Goal: Find specific page/section: Find specific page/section

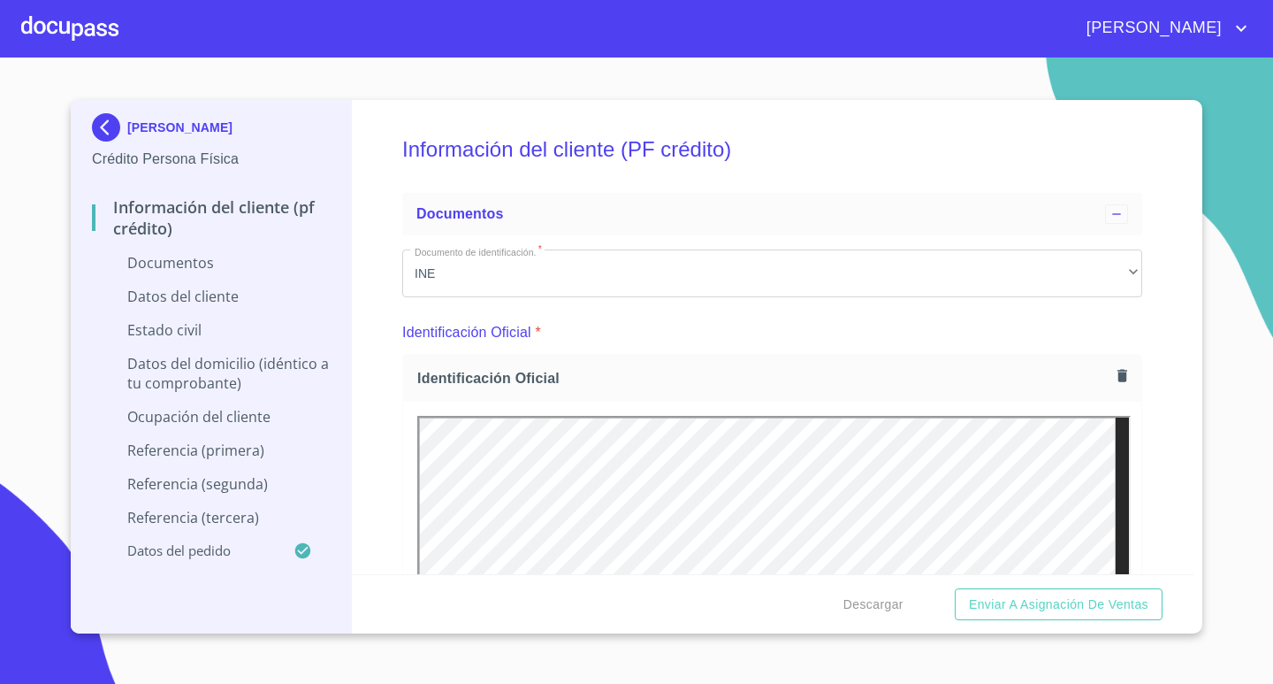
scroll to position [376, 0]
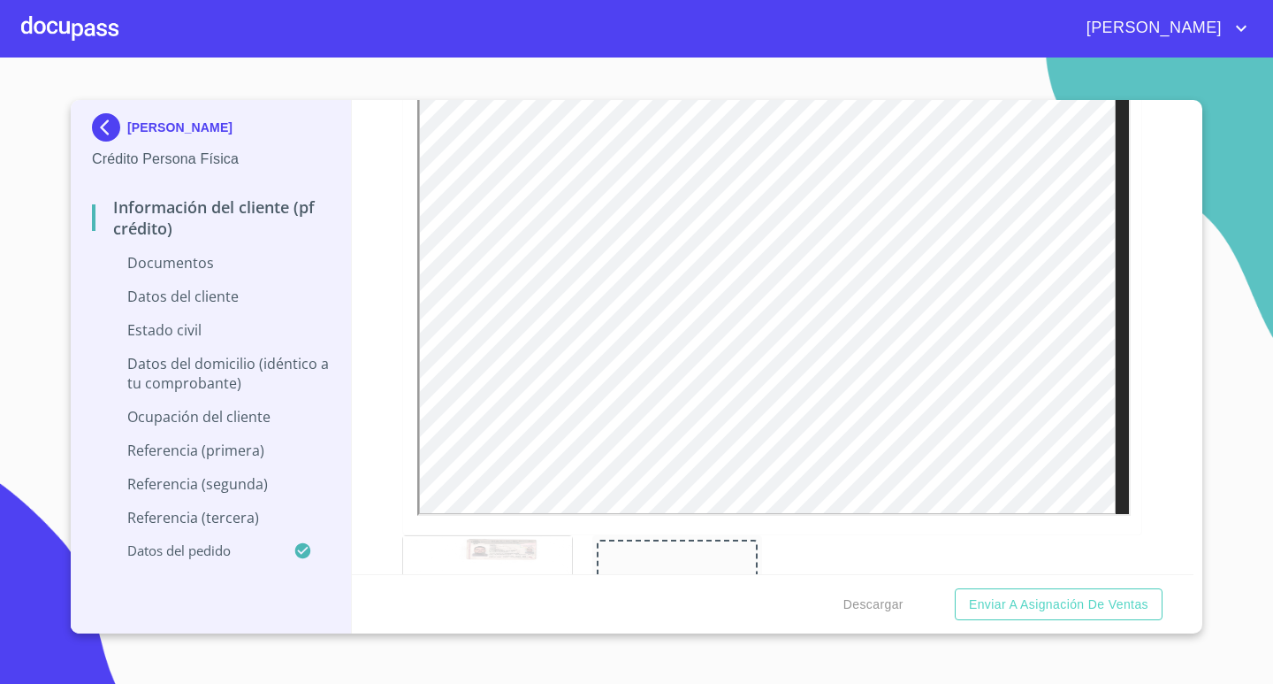
click at [69, 29] on div at bounding box center [69, 28] width 97 height 57
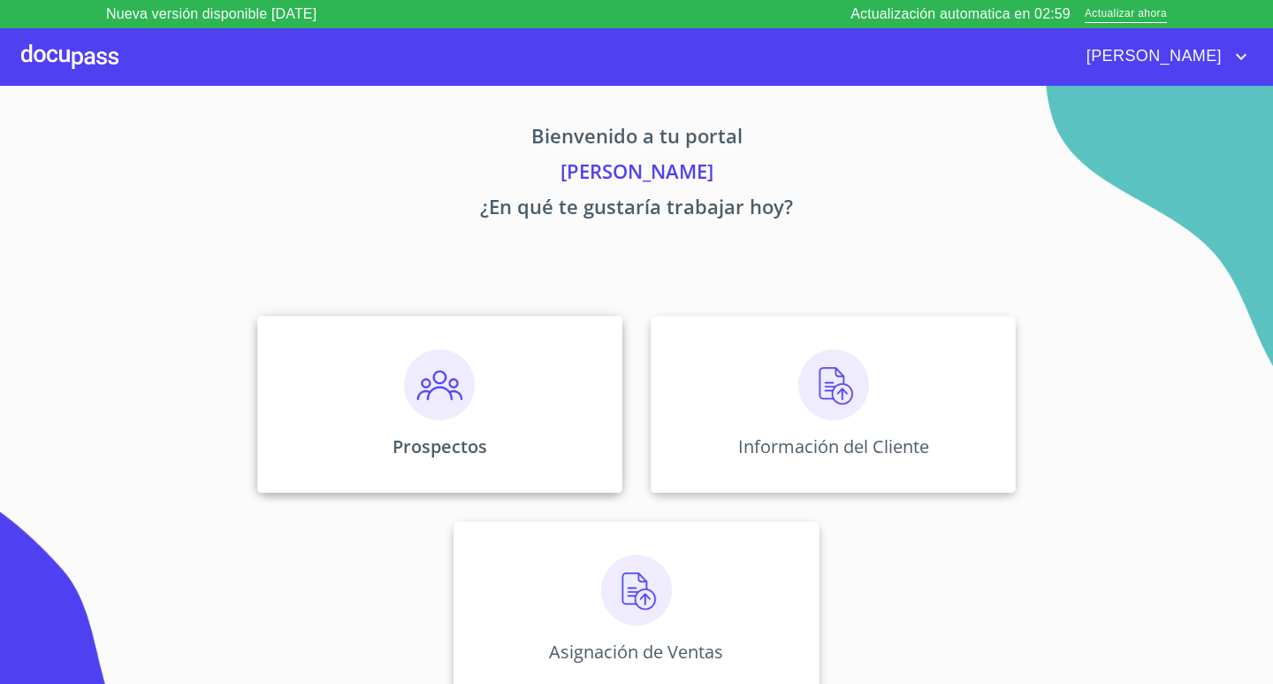
click at [460, 391] on img at bounding box center [439, 384] width 71 height 71
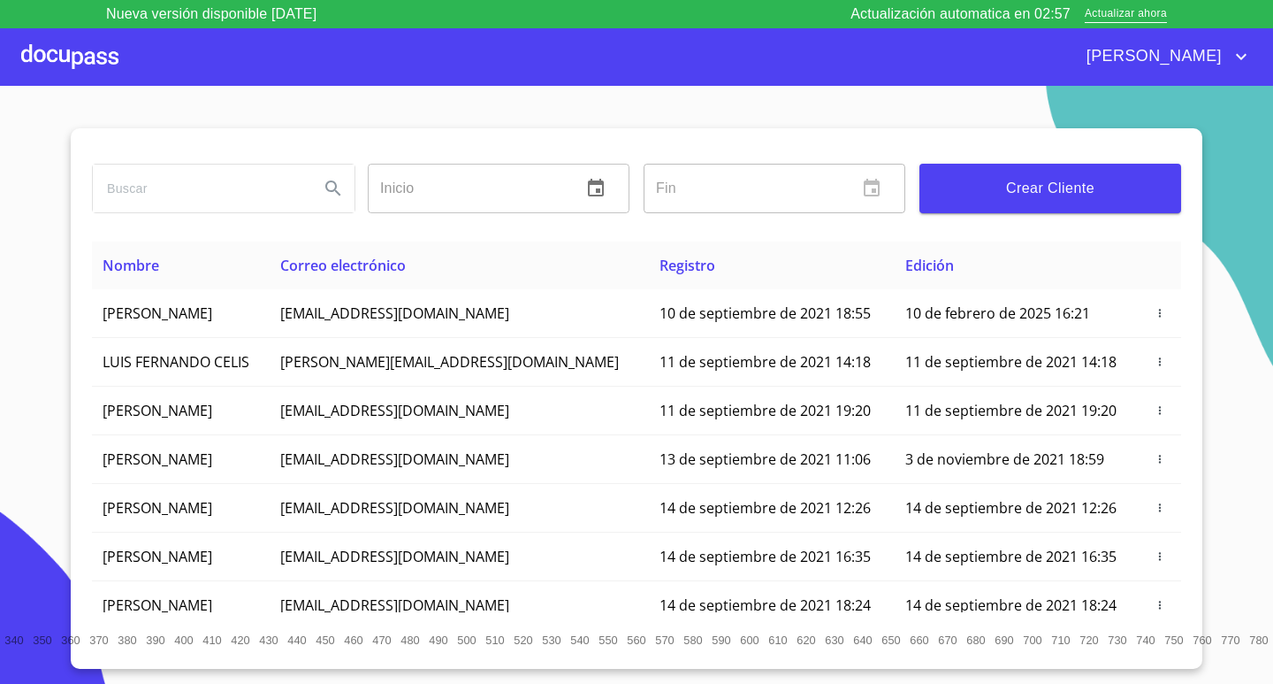
click at [54, 46] on div at bounding box center [69, 56] width 97 height 57
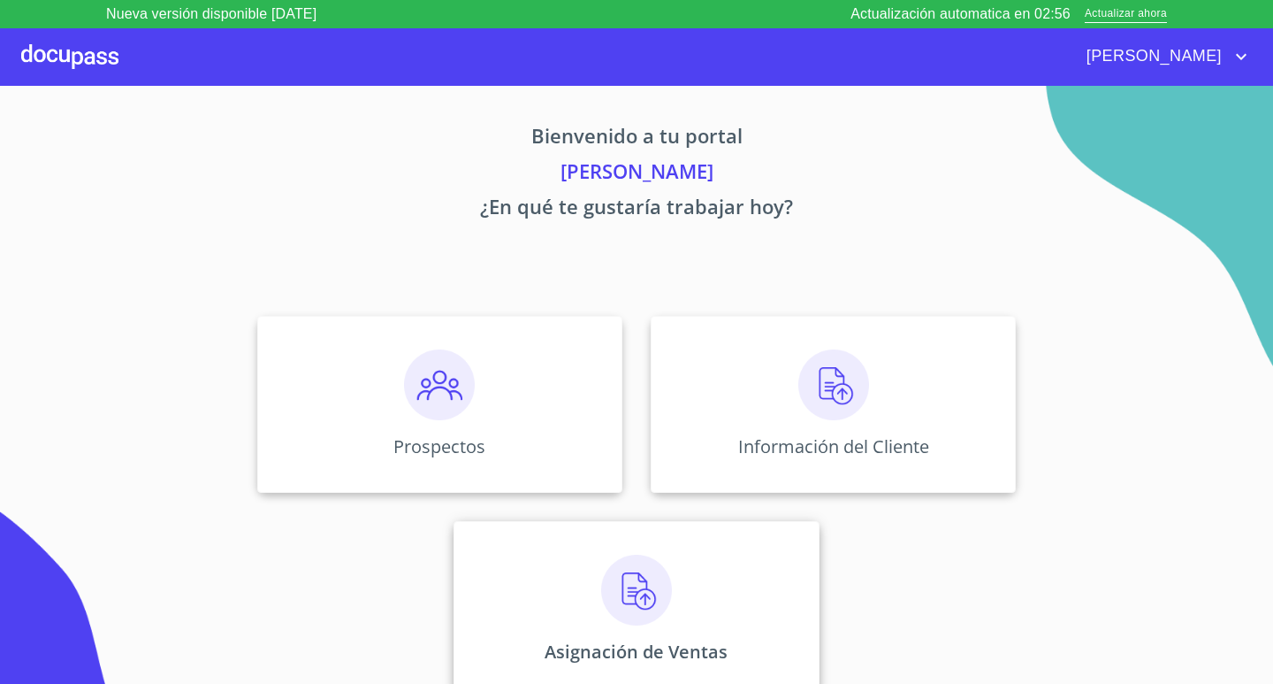
click at [645, 615] on img at bounding box center [636, 589] width 71 height 71
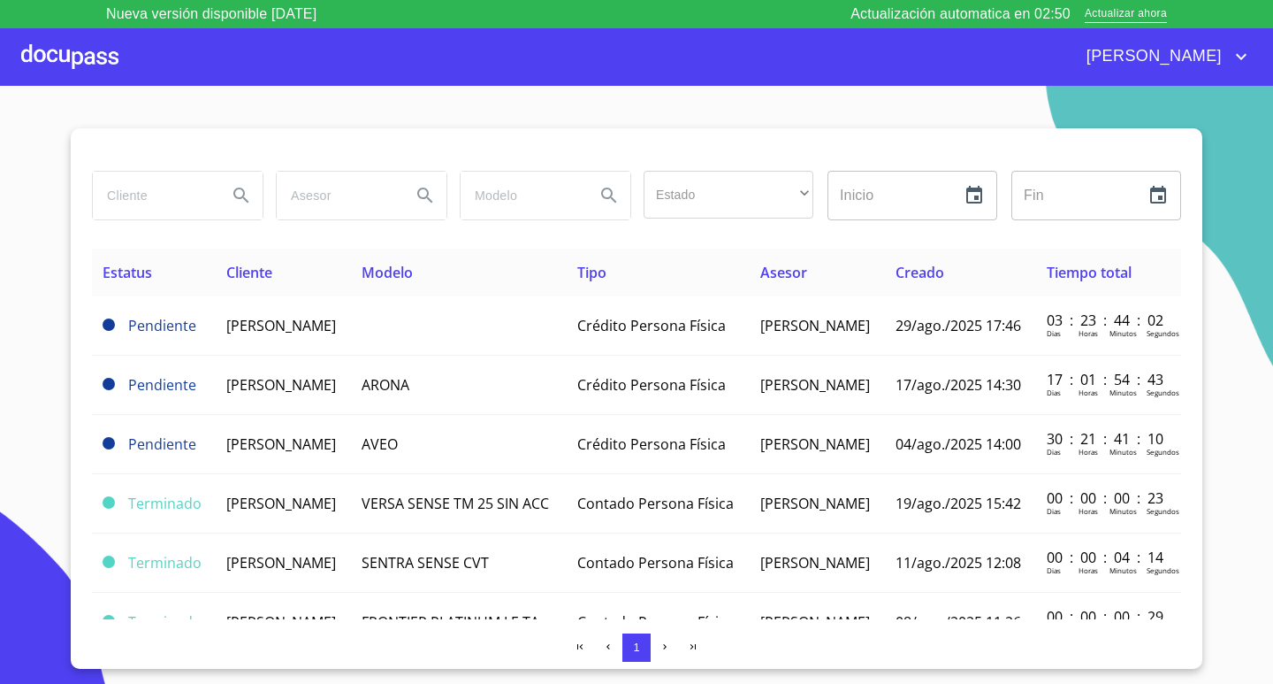
click at [41, 44] on div at bounding box center [69, 56] width 97 height 57
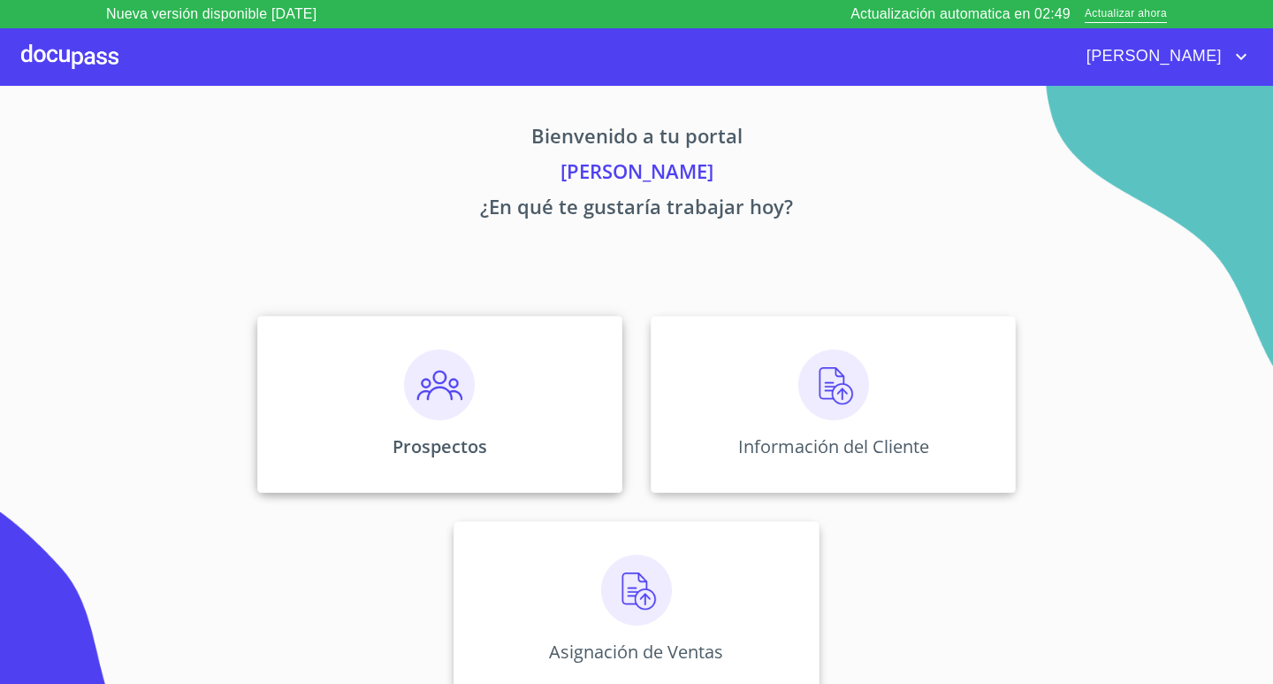
click at [435, 396] on img at bounding box center [439, 384] width 71 height 71
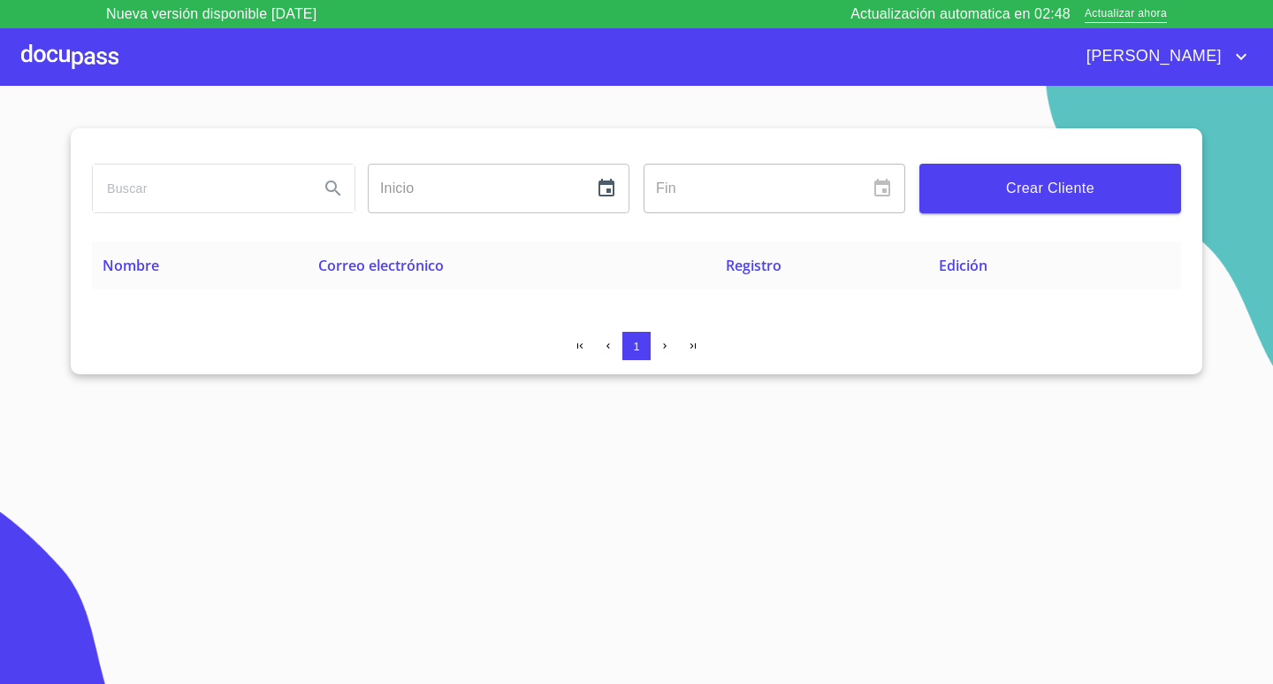
click at [443, 194] on input "text" at bounding box center [478, 189] width 221 height 50
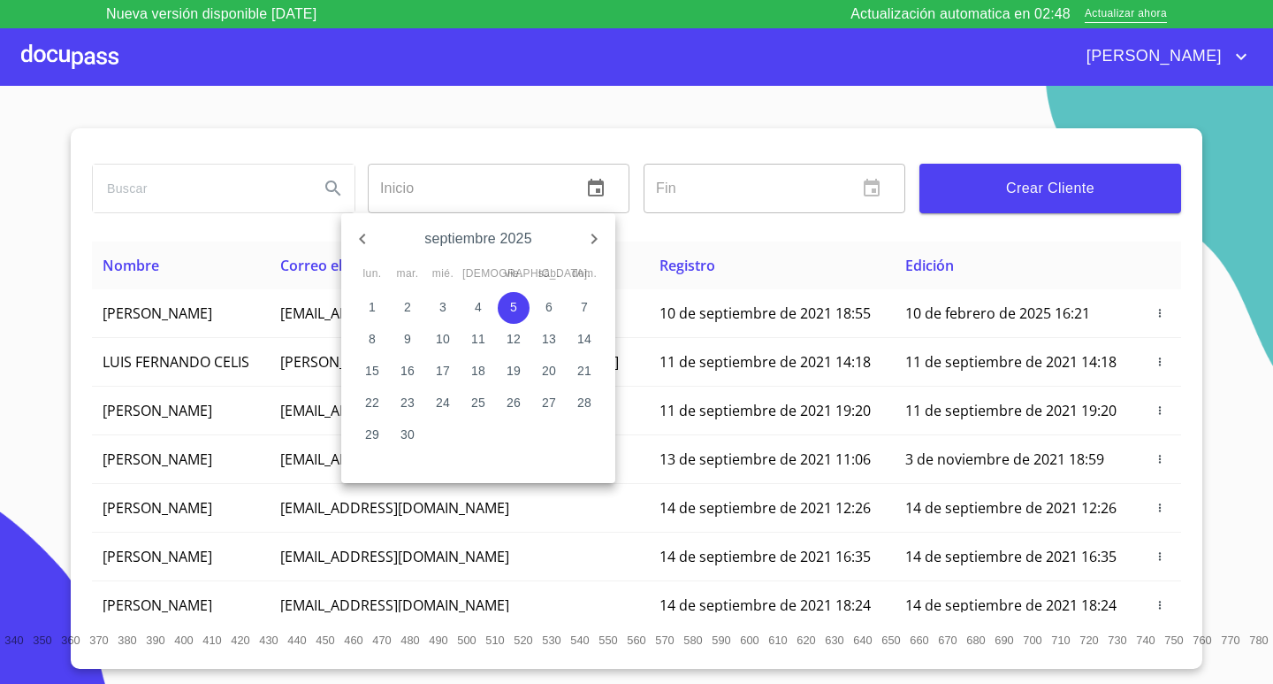
click at [229, 173] on div at bounding box center [636, 342] width 1273 height 684
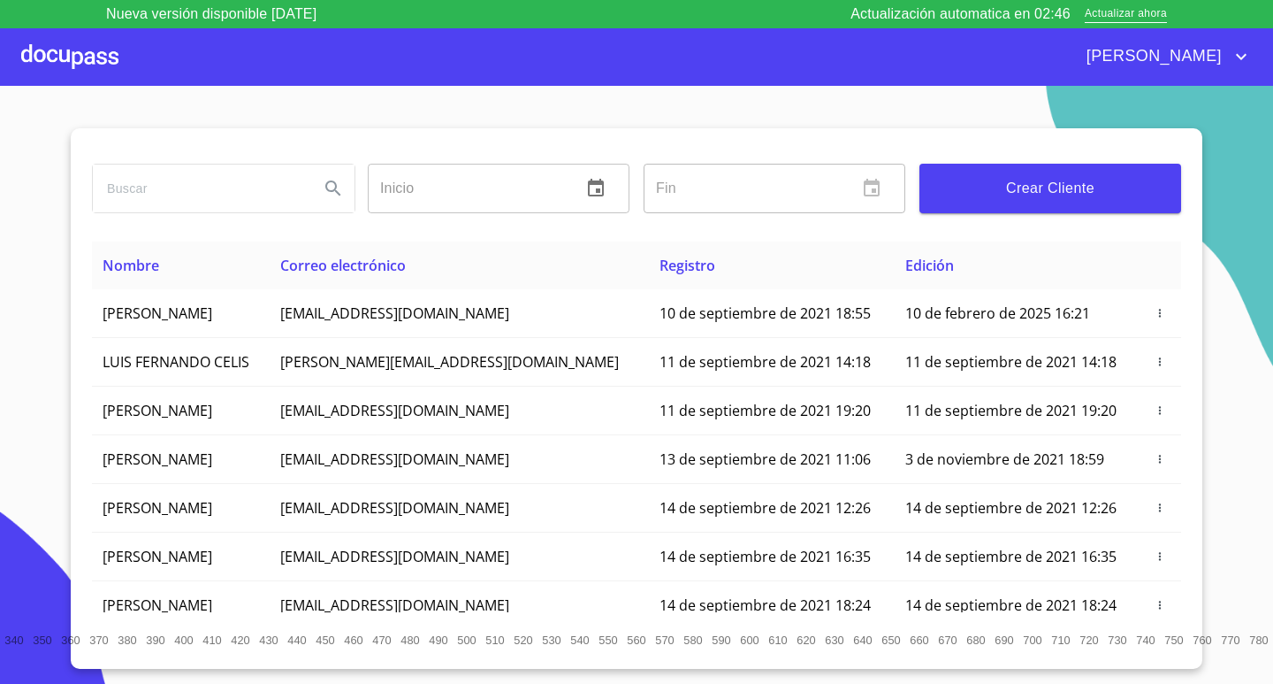
click at [271, 172] on input "search" at bounding box center [199, 188] width 212 height 48
type input "juan de dios"
click at [330, 187] on icon "Search" at bounding box center [333, 188] width 21 height 21
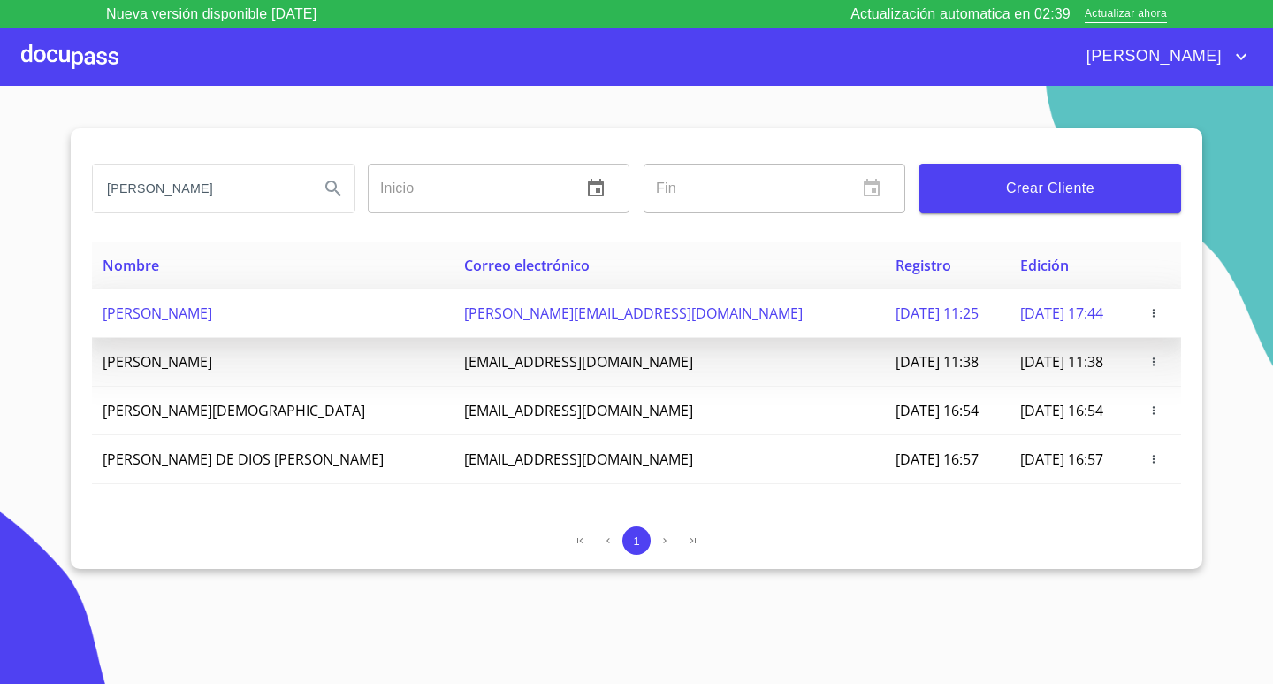
drag, startPoint x: 604, startPoint y: 310, endPoint x: 342, endPoint y: 300, distance: 262.0
click at [342, 300] on tr "JUAN DE DIOS AGUIRRE PEREZ juan.aguirrep@yahoo.com.mx 2 de mayo de 2024 11:25 2…" at bounding box center [636, 313] width 1089 height 49
copy tr "juan.aguirrep@yahoo.com.mx"
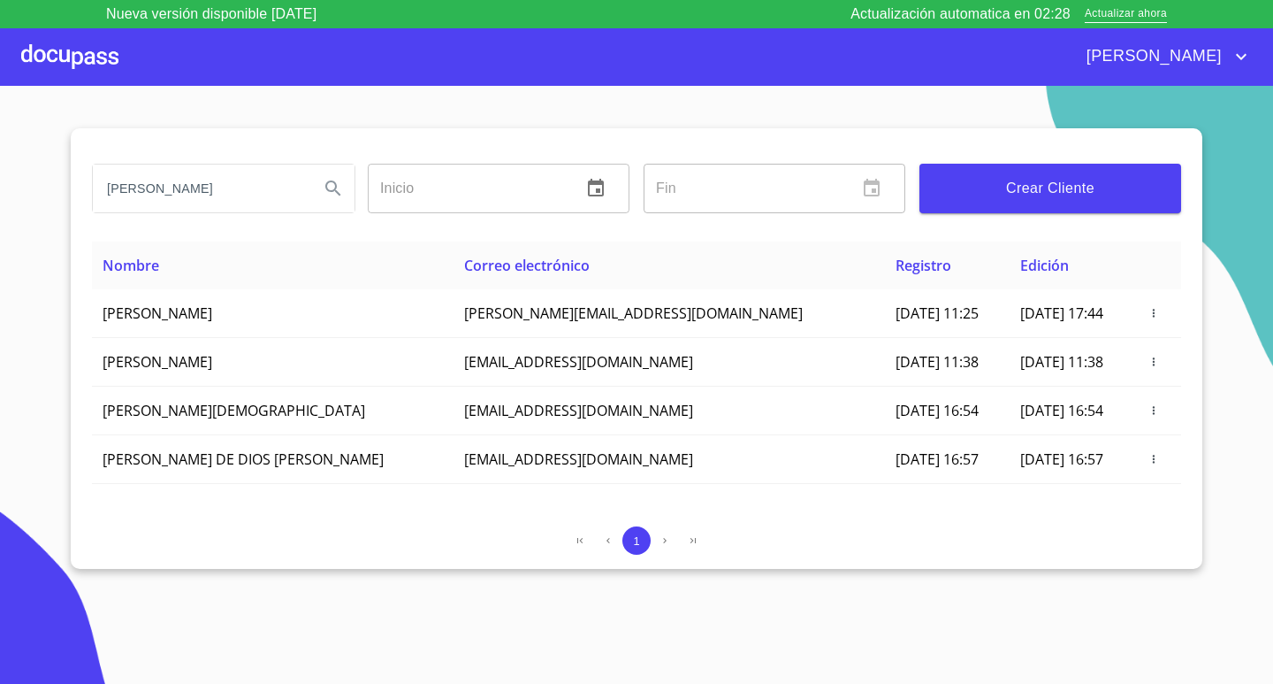
click at [80, 52] on div at bounding box center [69, 56] width 97 height 57
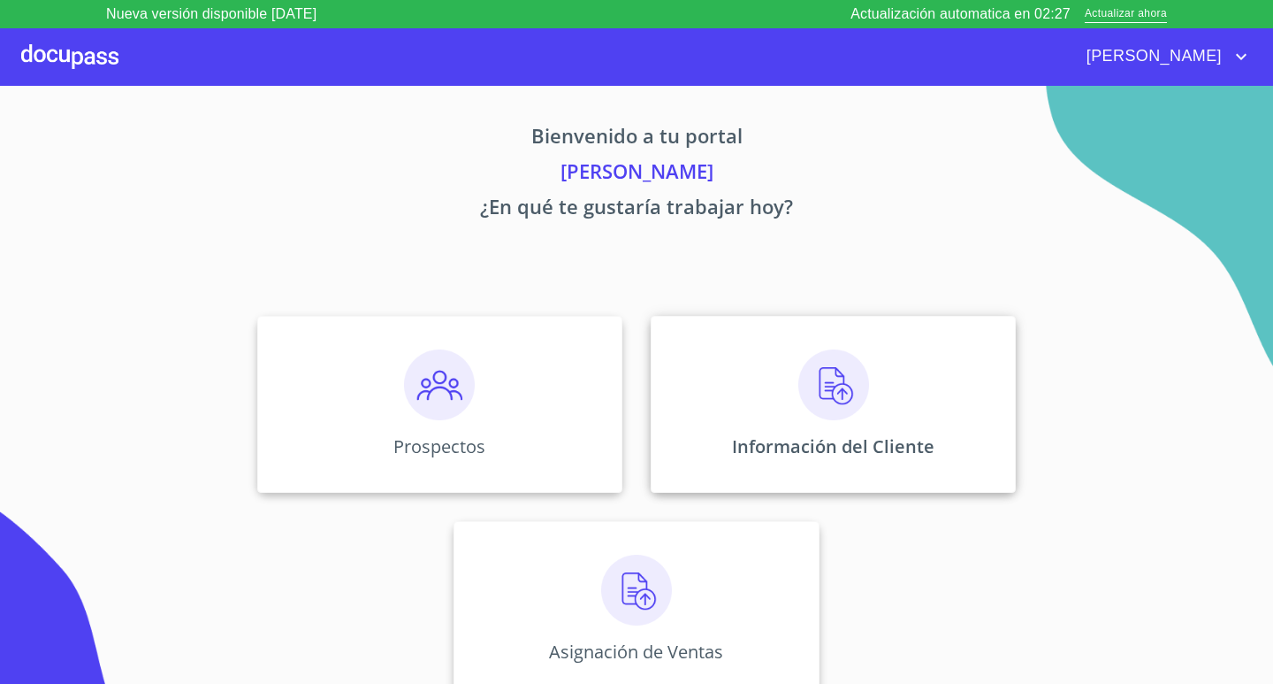
click at [791, 377] on div "Información del Cliente" at bounding box center [833, 404] width 365 height 177
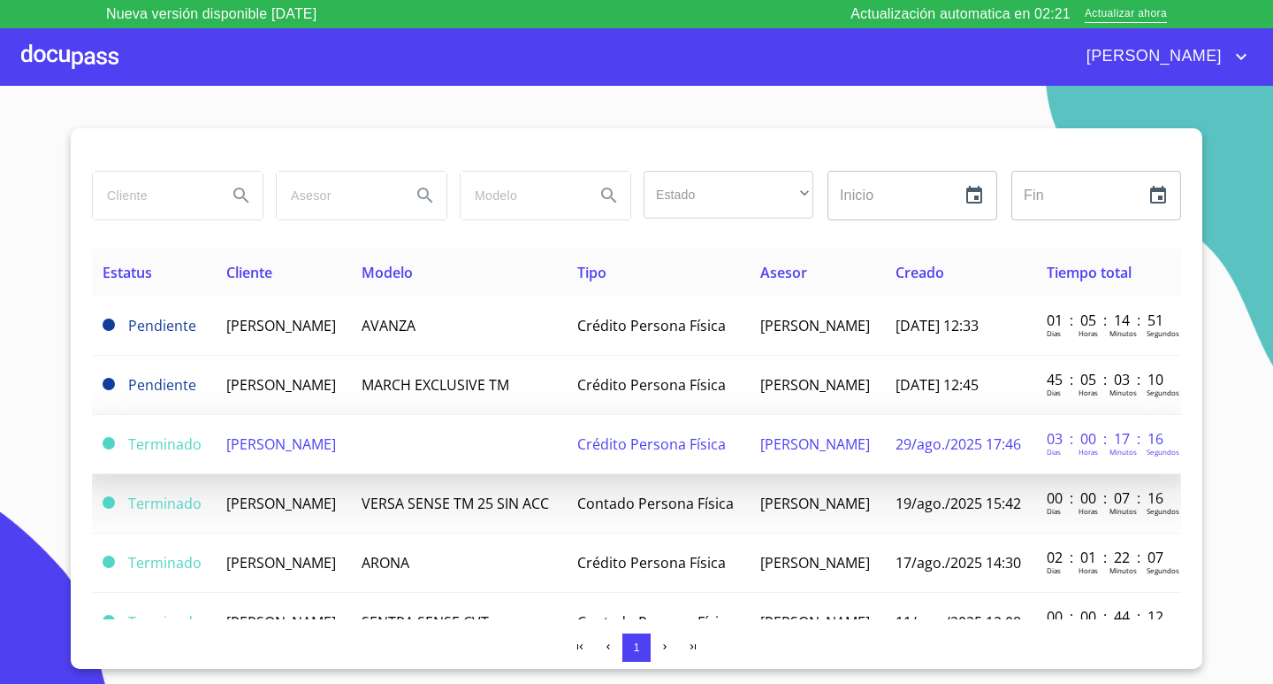
click at [336, 454] on span "[PERSON_NAME] [PERSON_NAME]" at bounding box center [281, 443] width 110 height 19
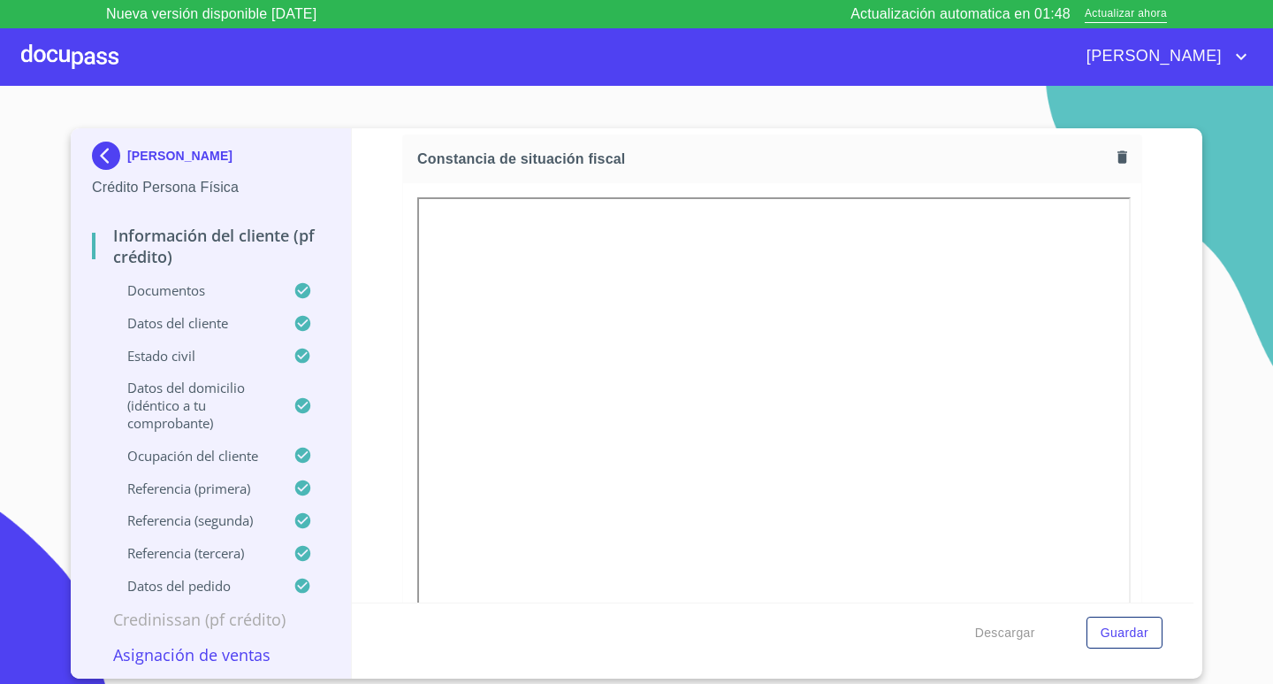
scroll to position [5136, 0]
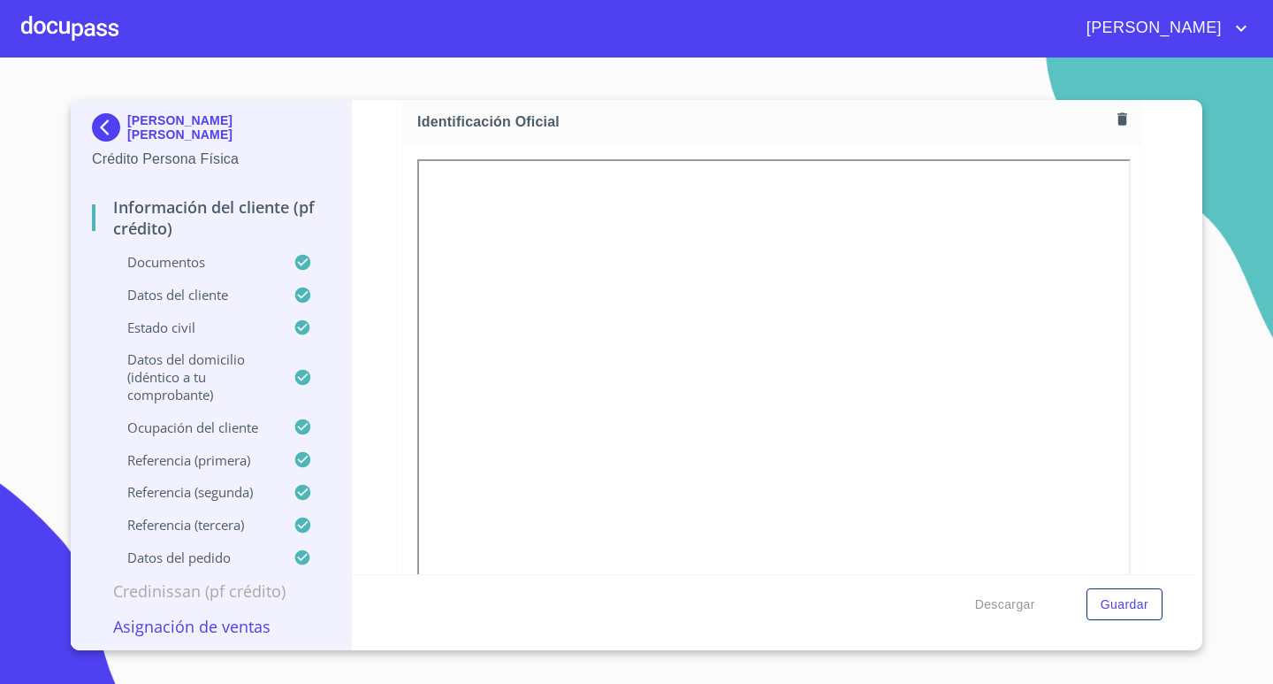
scroll to position [265, 0]
